Goal: Find specific page/section: Find specific page/section

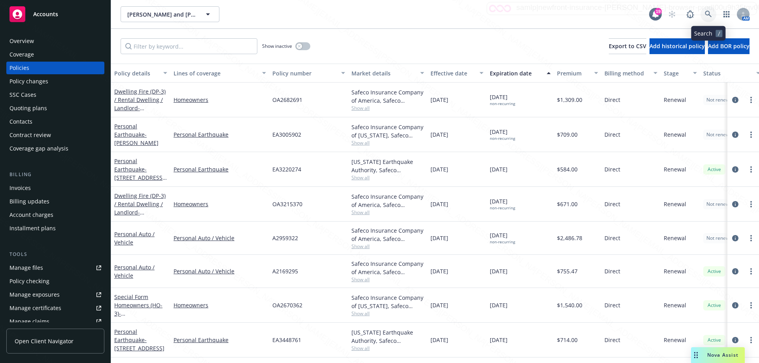
click at [709, 11] on icon at bounding box center [708, 14] width 7 height 7
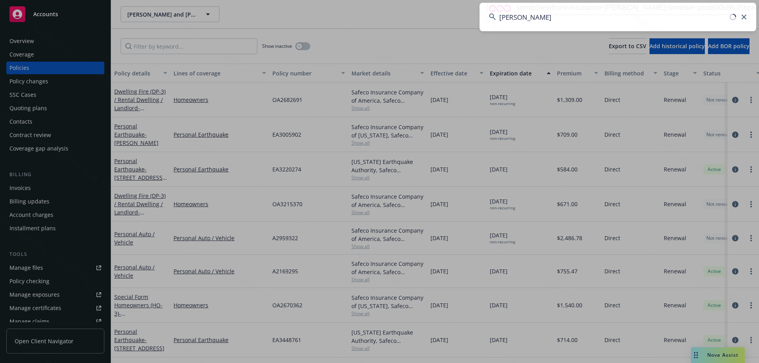
type input "[PERSON_NAME]"
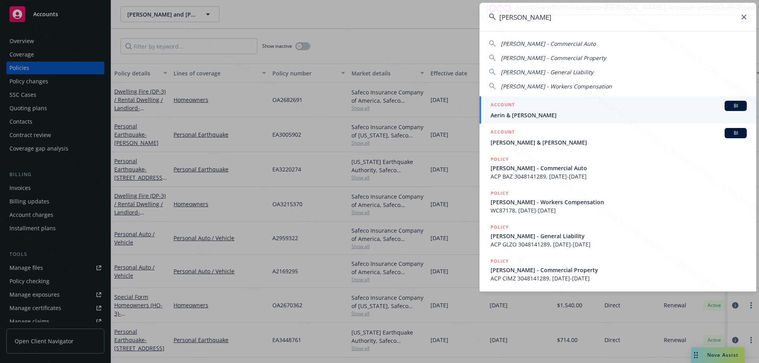
click at [534, 117] on span "Aerin & [PERSON_NAME]" at bounding box center [618, 115] width 256 height 8
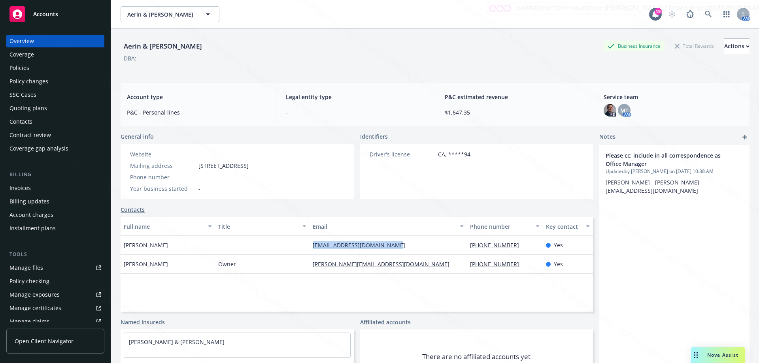
drag, startPoint x: 306, startPoint y: 247, endPoint x: 401, endPoint y: 248, distance: 94.5
click at [401, 248] on div "[PERSON_NAME] - [EMAIL_ADDRESS][DOMAIN_NAME] [PHONE_NUMBER] Yes" at bounding box center [357, 245] width 472 height 19
copy div "[EMAIL_ADDRESS][DOMAIN_NAME]"
click at [705, 13] on icon at bounding box center [708, 14] width 7 height 7
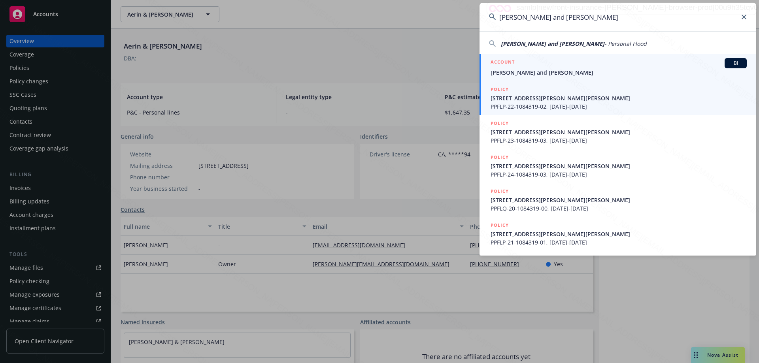
type input "[PERSON_NAME] and [PERSON_NAME]"
click at [526, 73] on span "[PERSON_NAME] and [PERSON_NAME]" at bounding box center [618, 72] width 256 height 8
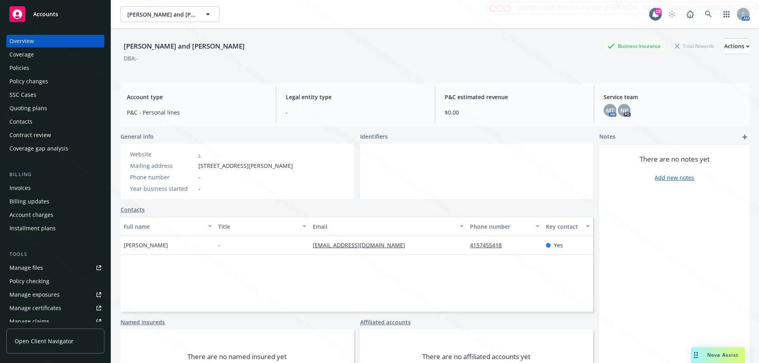
click at [18, 64] on div "Policies" at bounding box center [19, 68] width 20 height 13
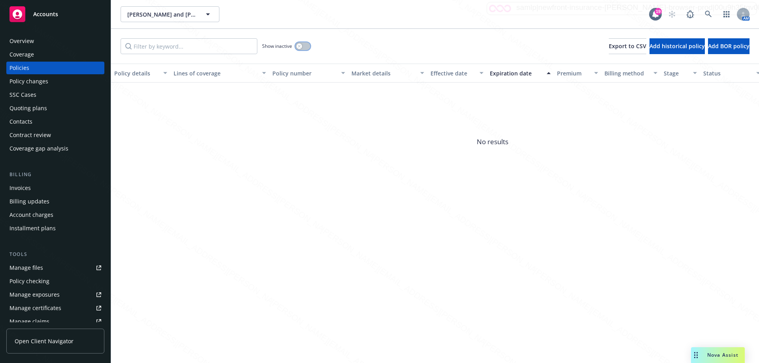
click at [309, 46] on button "button" at bounding box center [302, 46] width 15 height 8
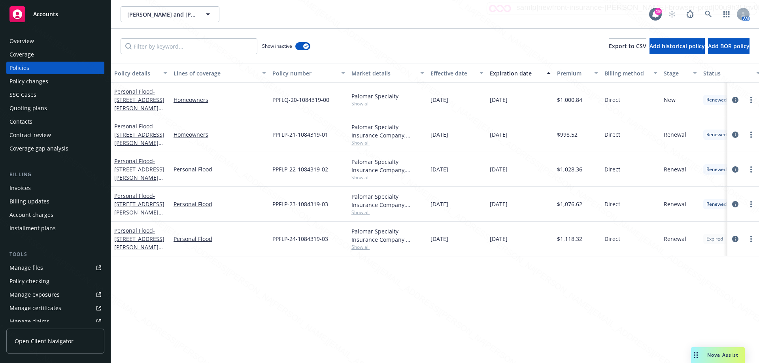
click at [510, 72] on div "Expiration date" at bounding box center [516, 73] width 52 height 8
drag, startPoint x: 333, startPoint y: 103, endPoint x: 258, endPoint y: 101, distance: 75.1
click at [258, 101] on div "Personal Flood - 3 [PERSON_NAME][GEOGRAPHIC_DATA][PERSON_NAME] Personal Flood P…" at bounding box center [492, 100] width 763 height 35
copy div "PPFLP-24-1084319-03"
click at [710, 15] on icon at bounding box center [708, 14] width 7 height 7
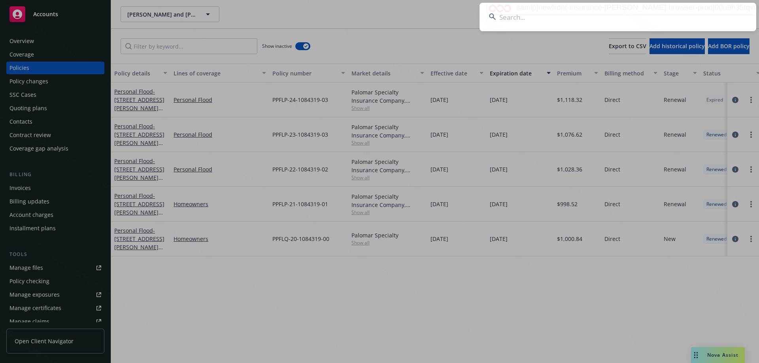
type input "[PERSON_NAME]"
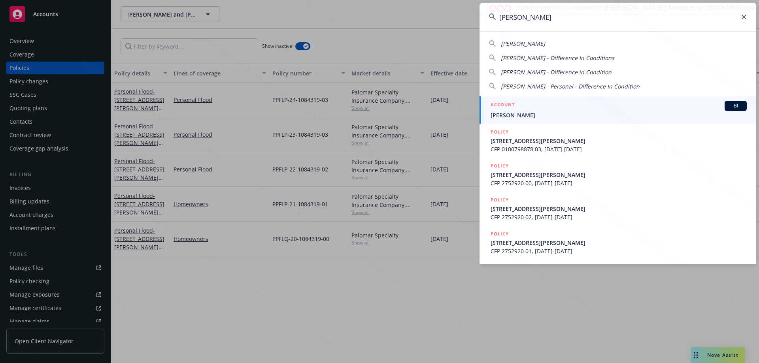
click at [521, 113] on span "[PERSON_NAME]" at bounding box center [618, 115] width 256 height 8
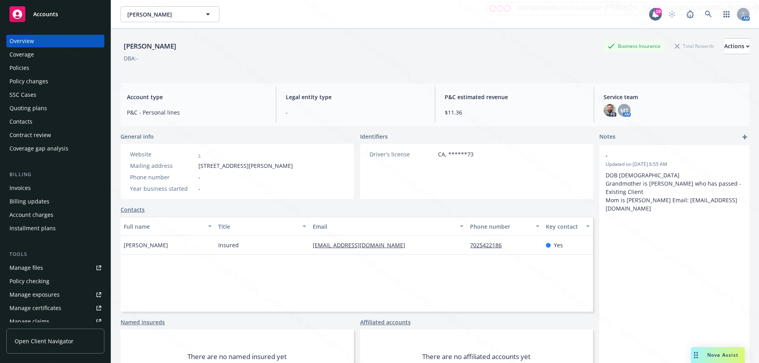
click at [33, 70] on div "Policies" at bounding box center [55, 68] width 92 height 13
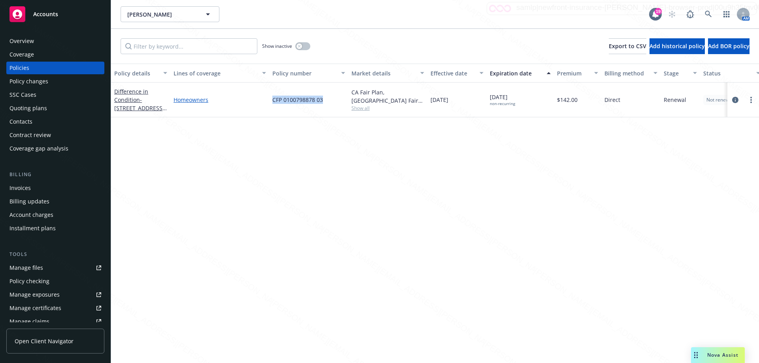
drag, startPoint x: 328, startPoint y: 100, endPoint x: 264, endPoint y: 100, distance: 64.0
click at [264, 100] on div "Difference in Condition - [STREET_ADDRESS][PERSON_NAME] Homeowners CFP 01007988…" at bounding box center [492, 100] width 763 height 35
copy div "CFP 0100798878 03"
click at [281, 100] on span "CFP 0100798878 03" at bounding box center [297, 100] width 51 height 8
drag, startPoint x: 268, startPoint y: 99, endPoint x: 332, endPoint y: 104, distance: 63.8
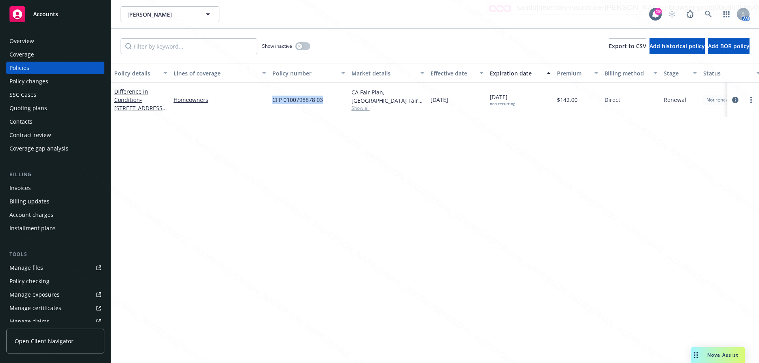
click at [332, 104] on div "Difference in Condition - [STREET_ADDRESS][PERSON_NAME] Homeowners CFP 01007988…" at bounding box center [492, 100] width 763 height 35
copy div "CFP 0100798878 03"
click at [228, 100] on link "Homeowners" at bounding box center [219, 100] width 92 height 8
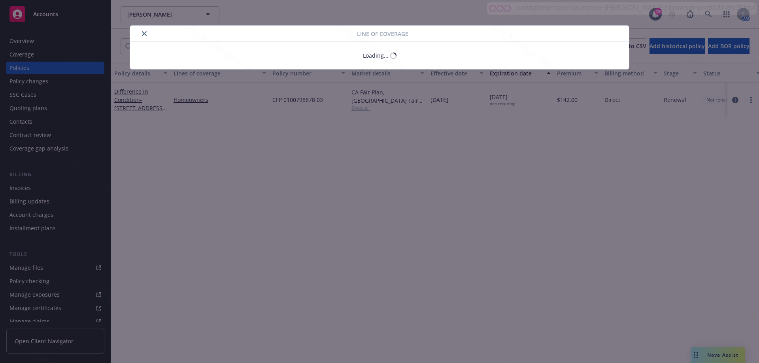
select select "LIMIT"
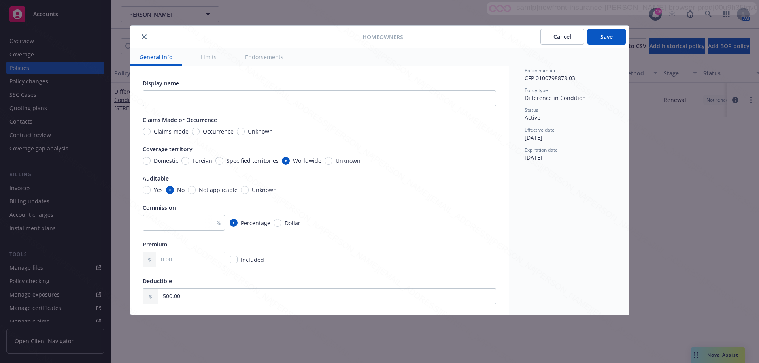
type textarea "x"
click at [559, 36] on button "Cancel" at bounding box center [562, 37] width 44 height 16
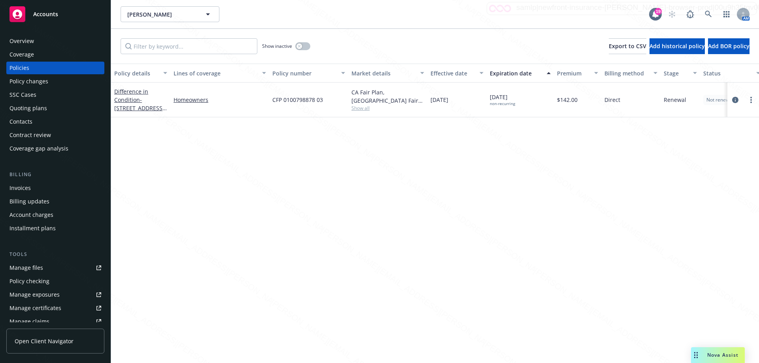
click at [325, 101] on div "CFP 0100798878 03" at bounding box center [308, 100] width 79 height 35
drag, startPoint x: 325, startPoint y: 101, endPoint x: 273, endPoint y: 99, distance: 52.2
click at [273, 99] on div "CFP 0100798878 03" at bounding box center [308, 100] width 79 height 35
copy span "CFP 0100798878 03"
